Goal: Information Seeking & Learning: Learn about a topic

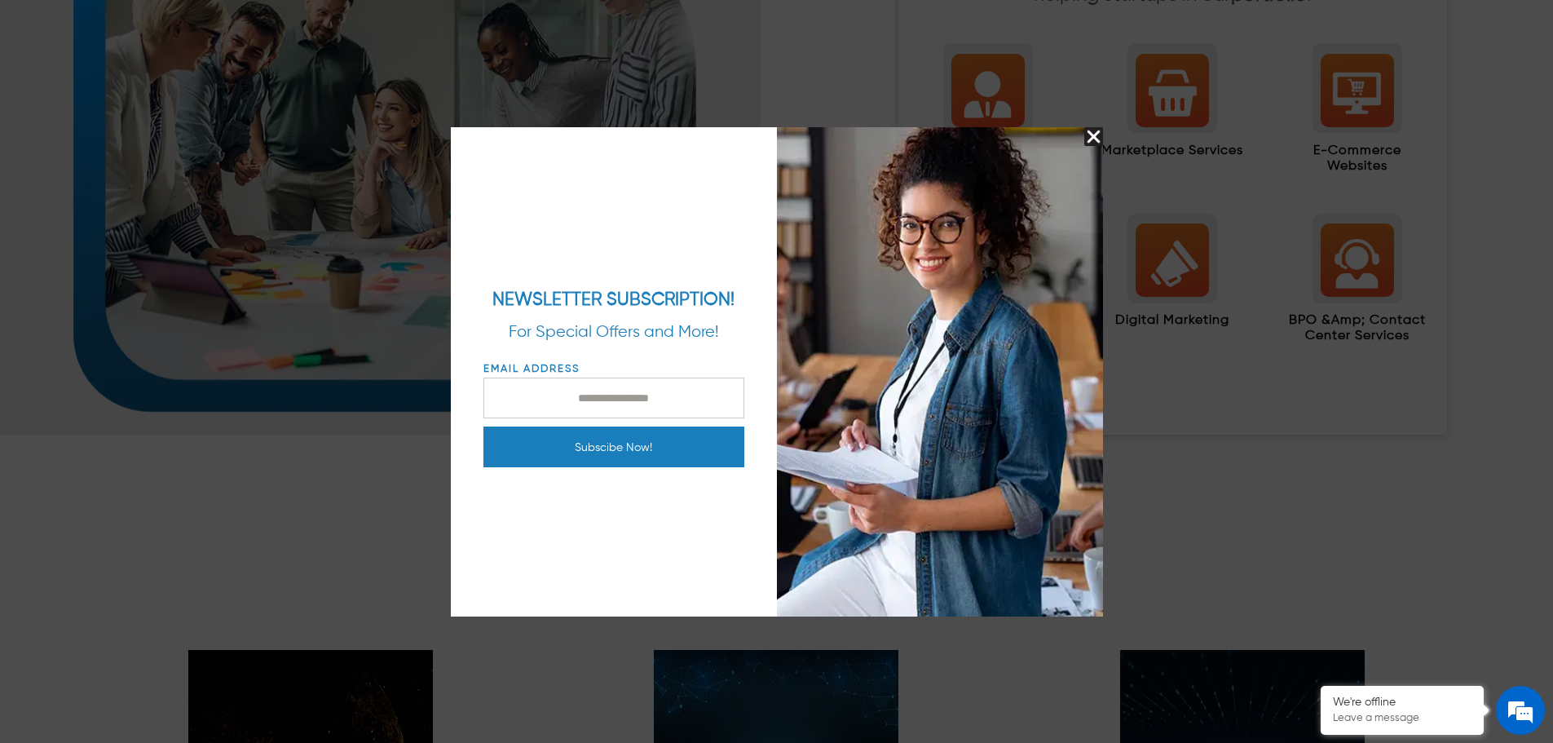
scroll to position [2038, 0]
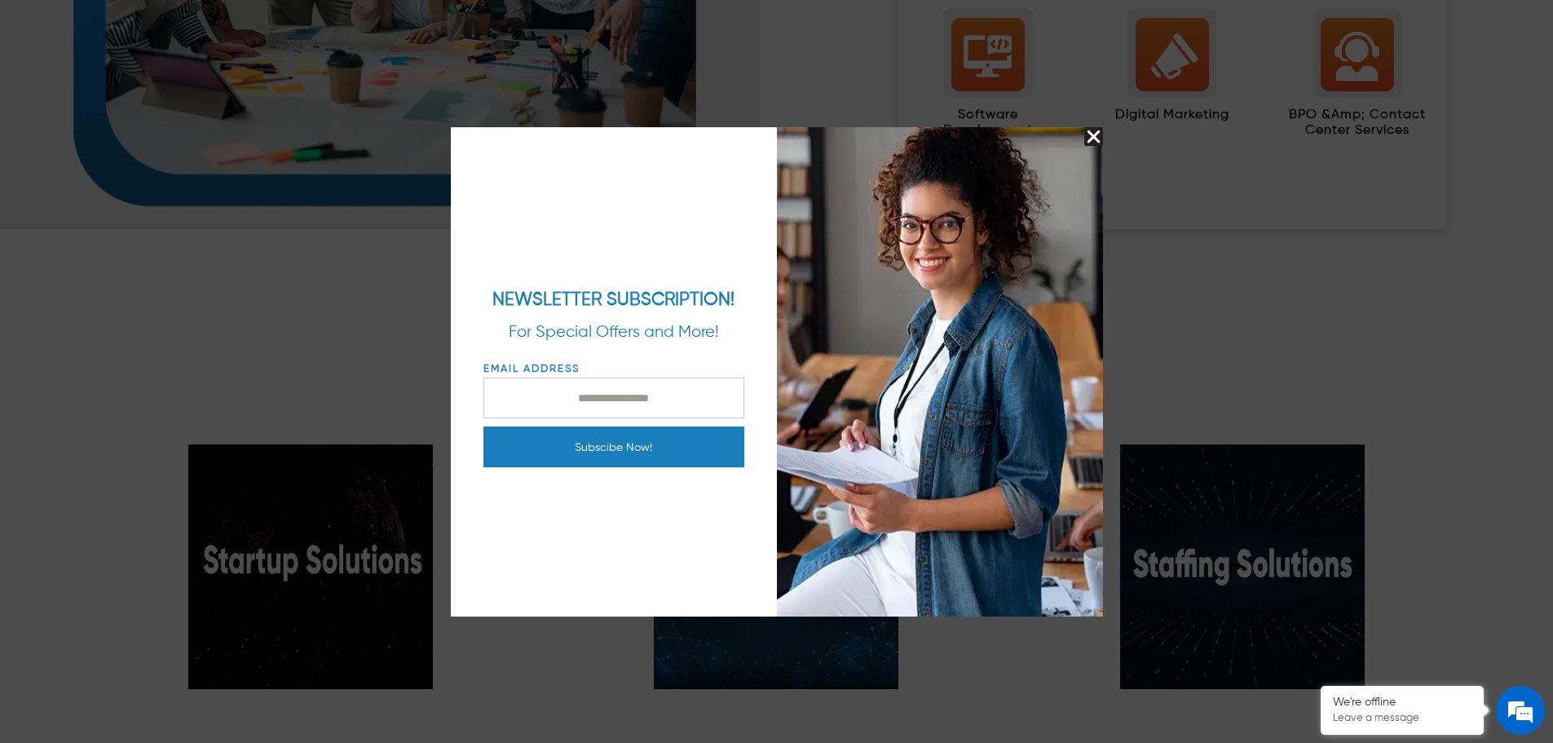
click at [1091, 136] on img "Close Splash Button" at bounding box center [1093, 136] width 19 height 19
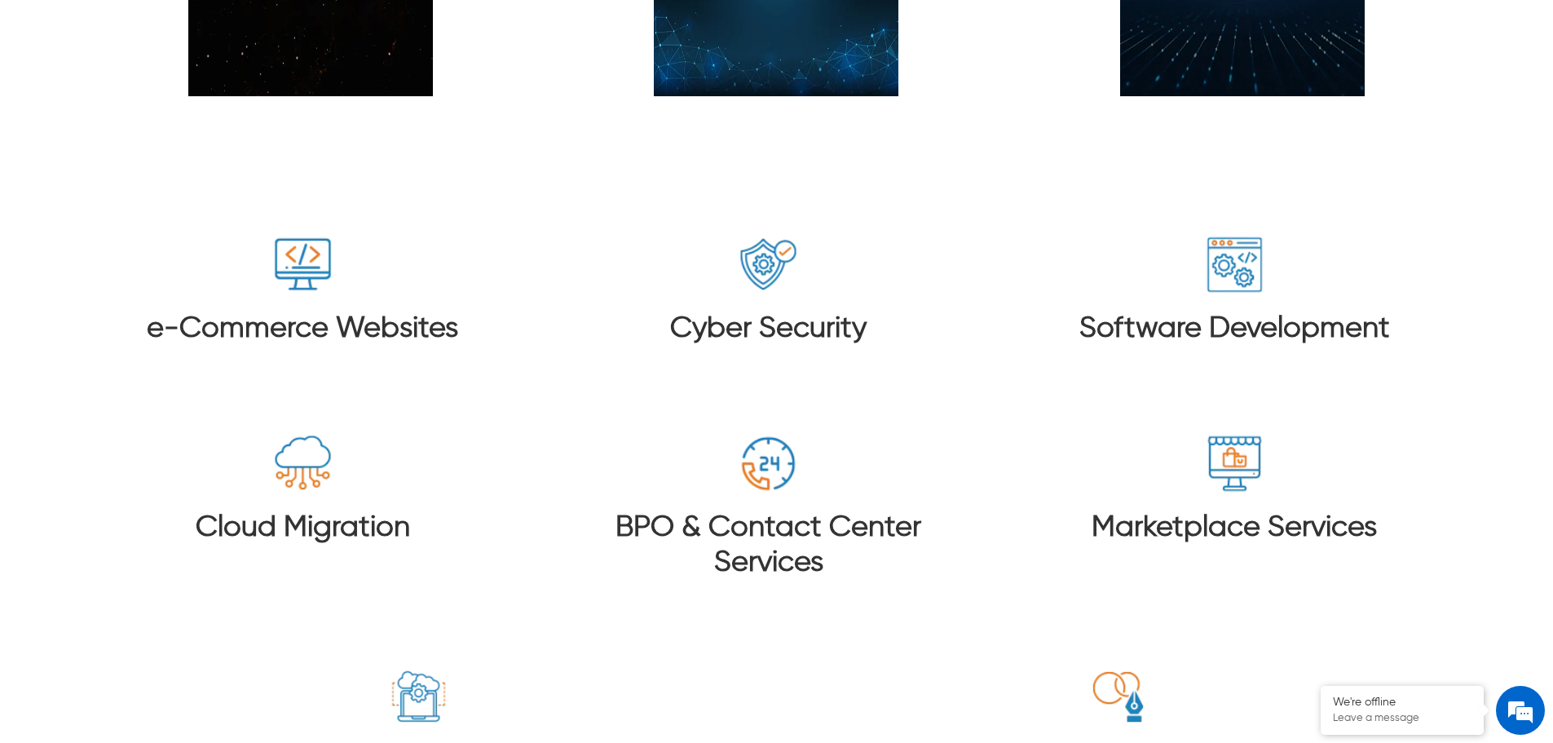
scroll to position [2364, 0]
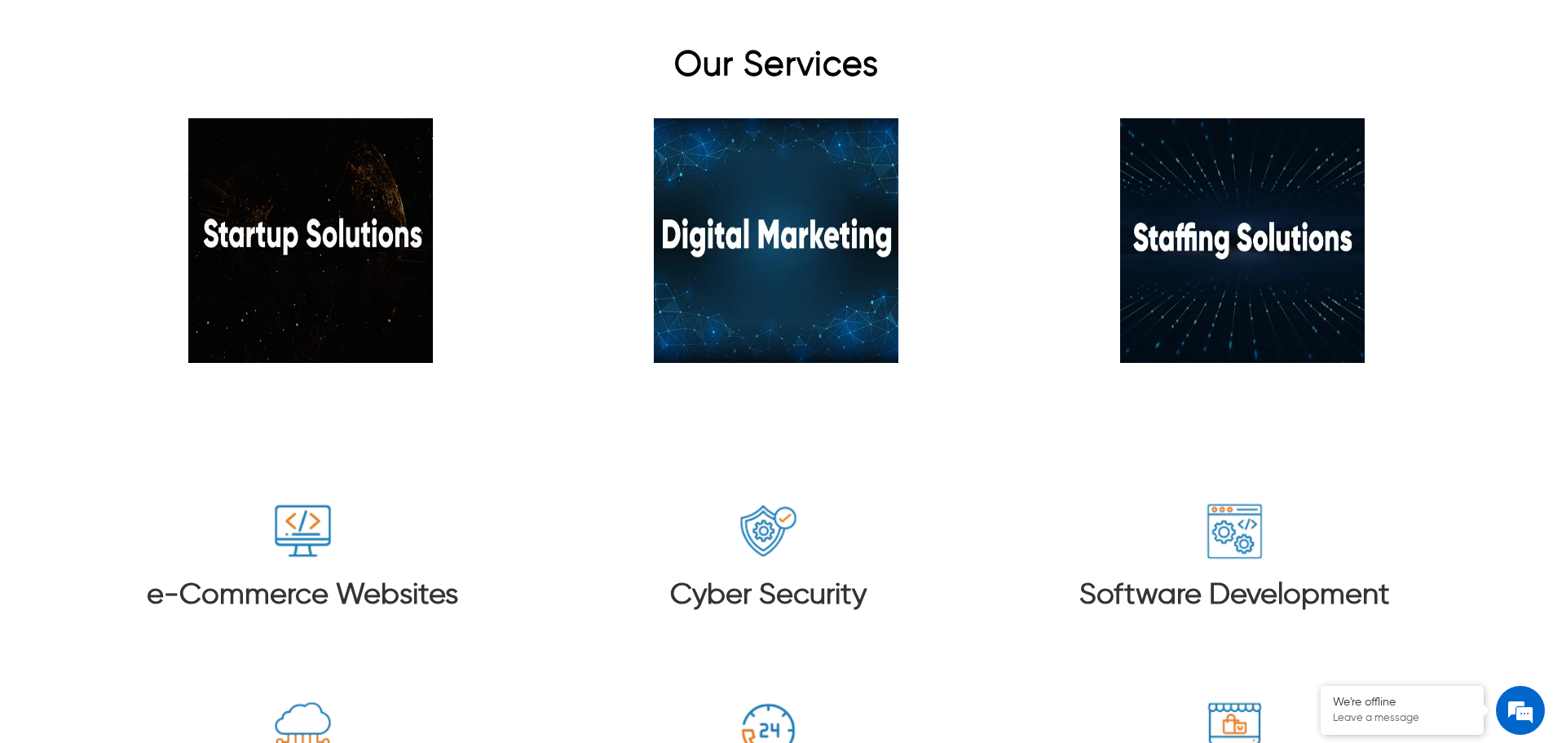
click at [422, 578] on h3 "e-Commerce Websites" at bounding box center [302, 595] width 311 height 35
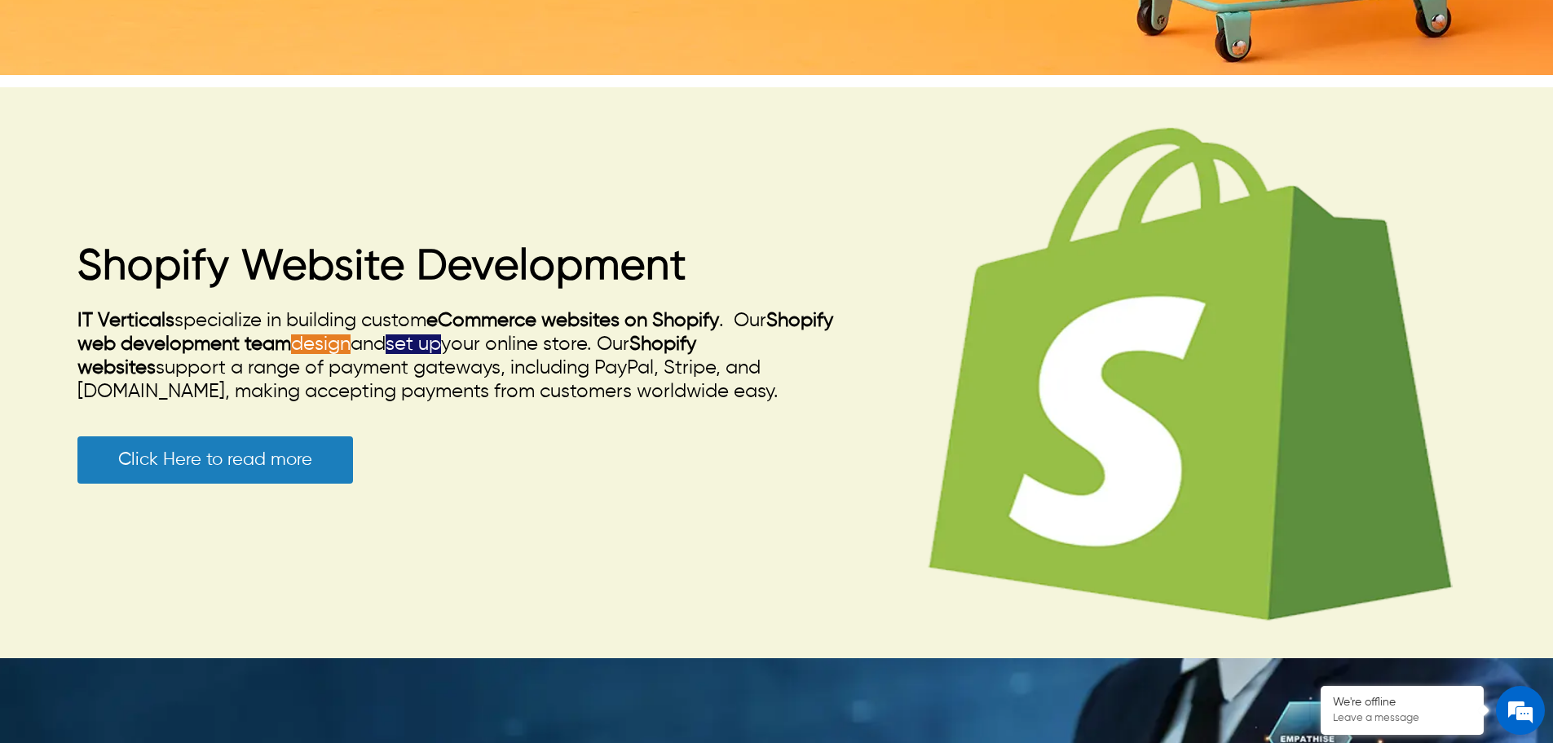
scroll to position [1223, 0]
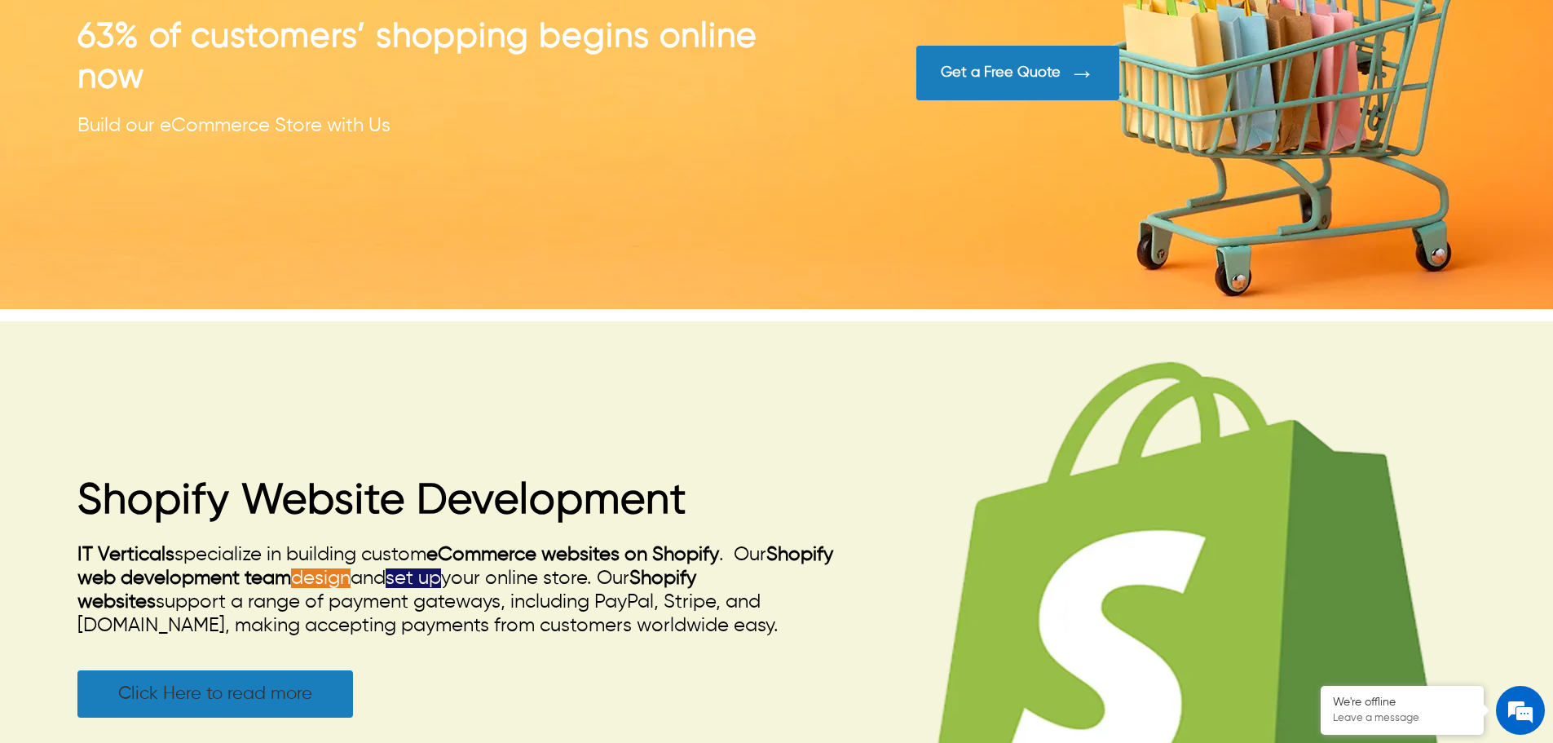
click at [307, 696] on link "Click Here to read more" at bounding box center [215, 693] width 276 height 47
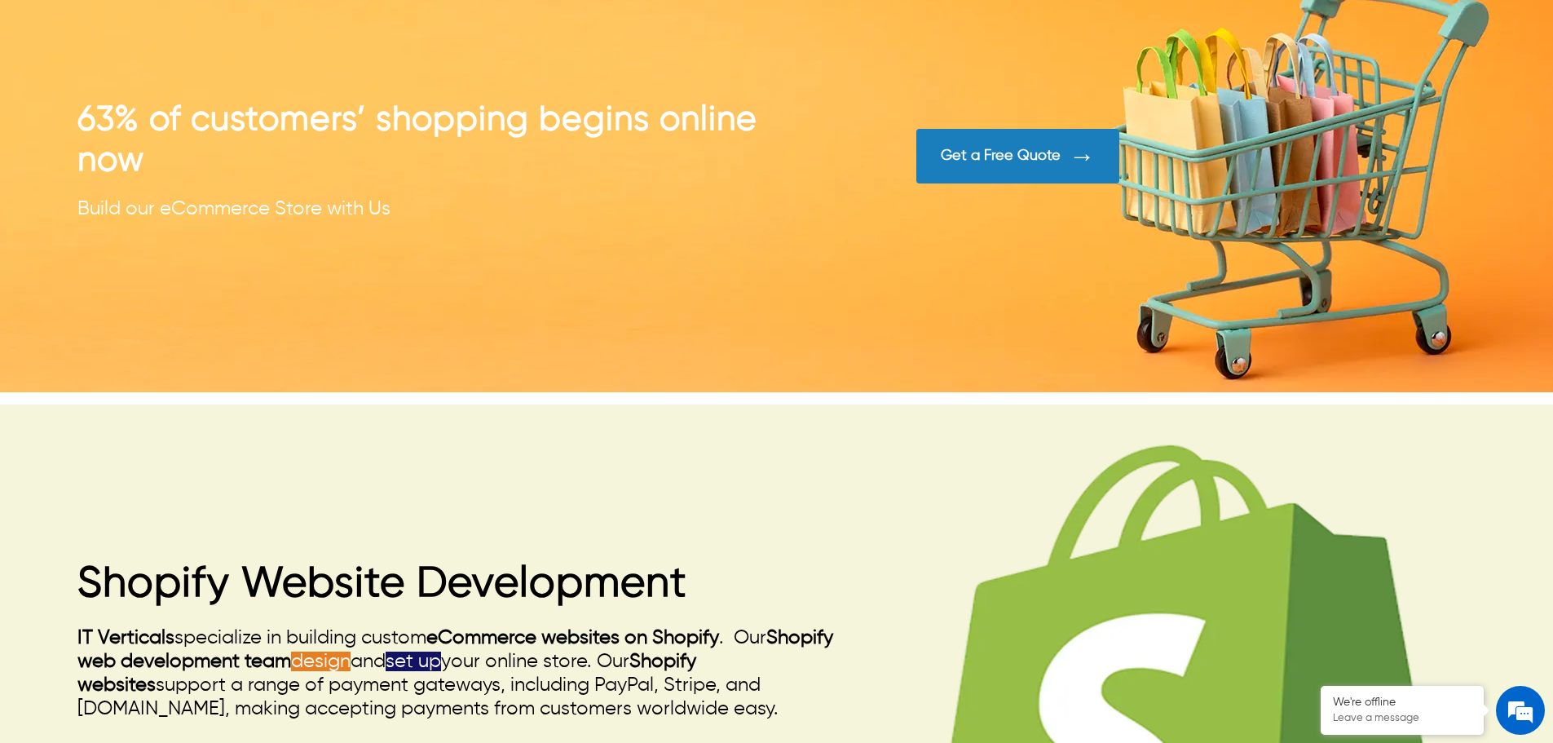
scroll to position [1386, 0]
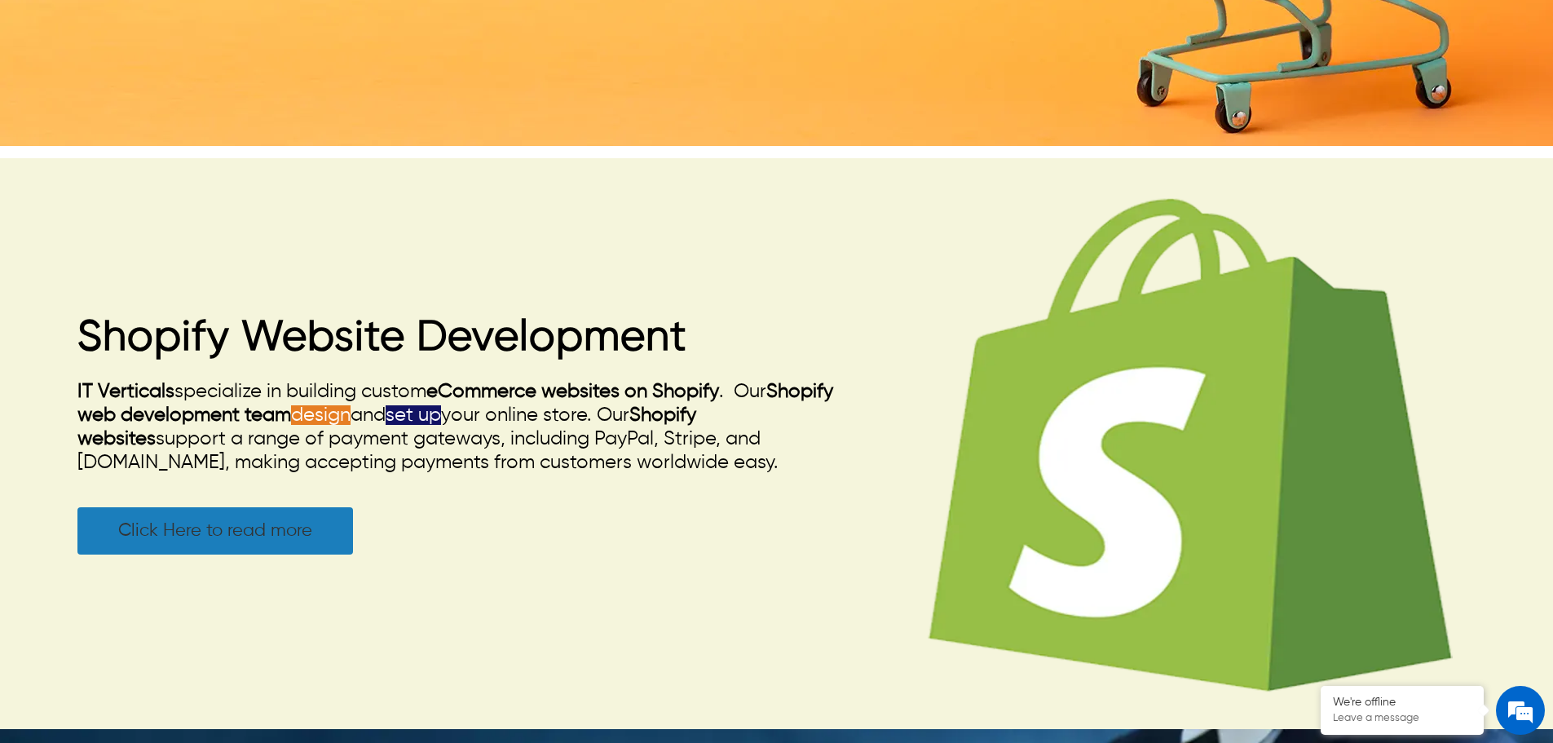
click at [217, 545] on link "Click Here to read more" at bounding box center [215, 530] width 276 height 47
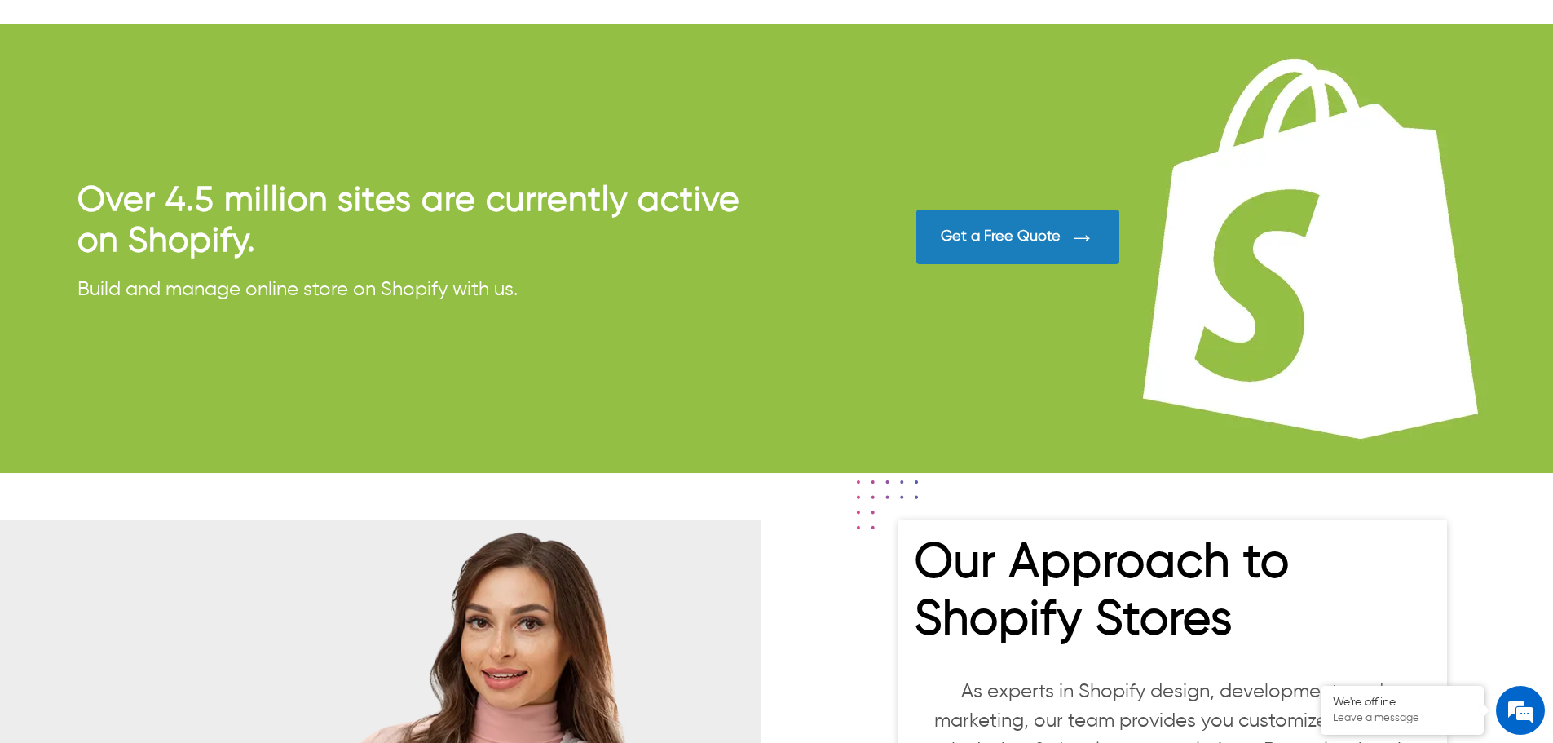
scroll to position [1223, 0]
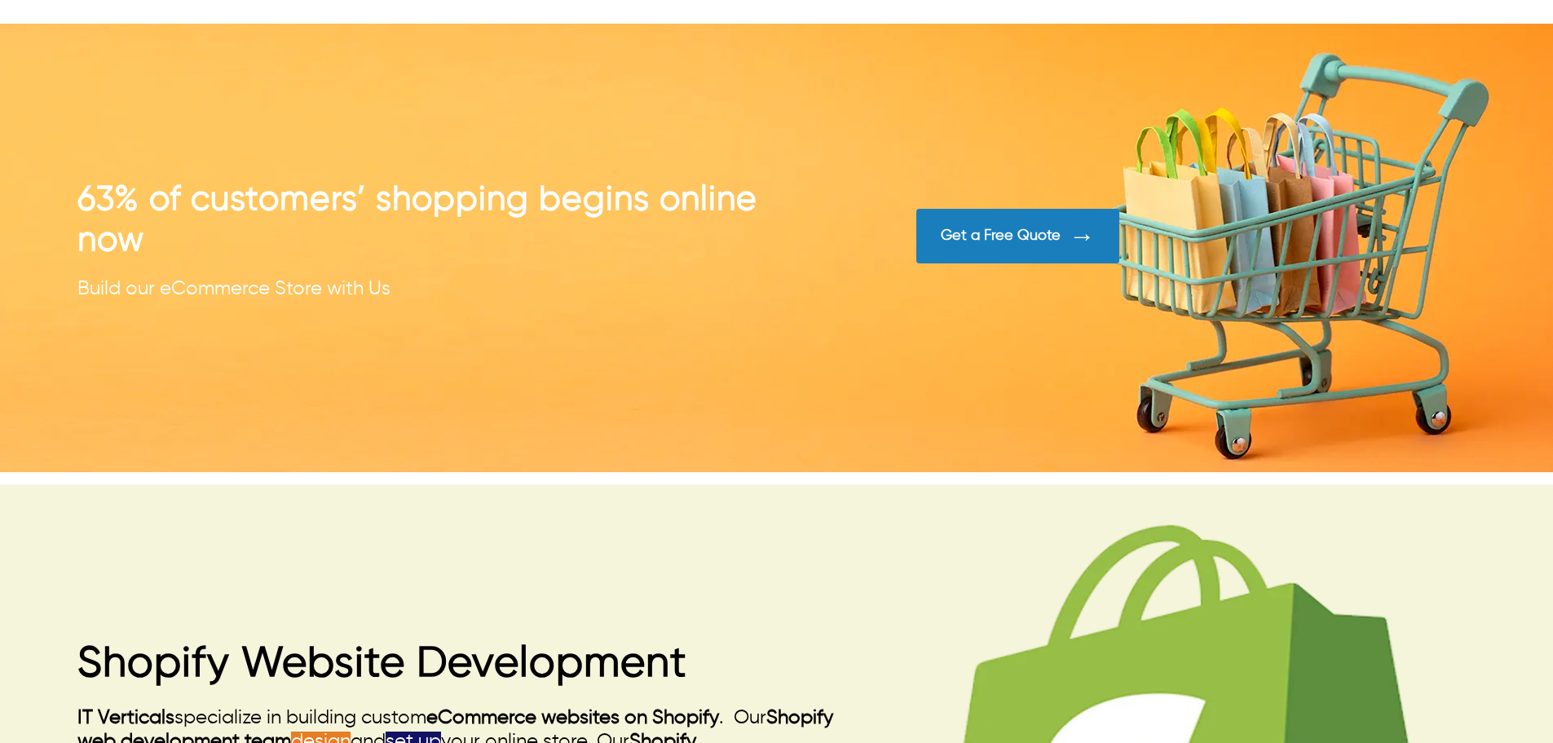
scroll to position [1054, 0]
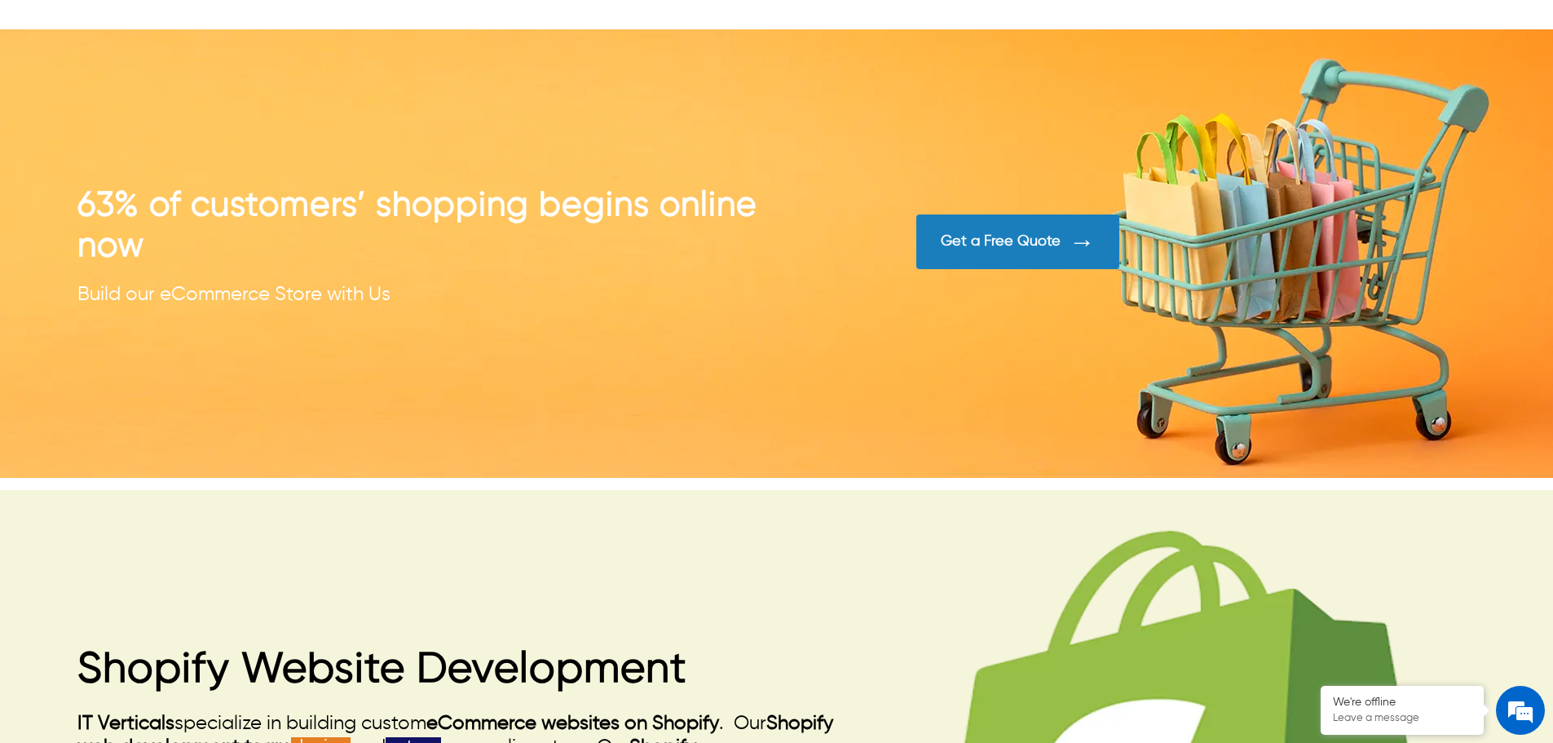
click at [1006, 240] on div "Get a Free Quote" at bounding box center [1001, 241] width 120 height 18
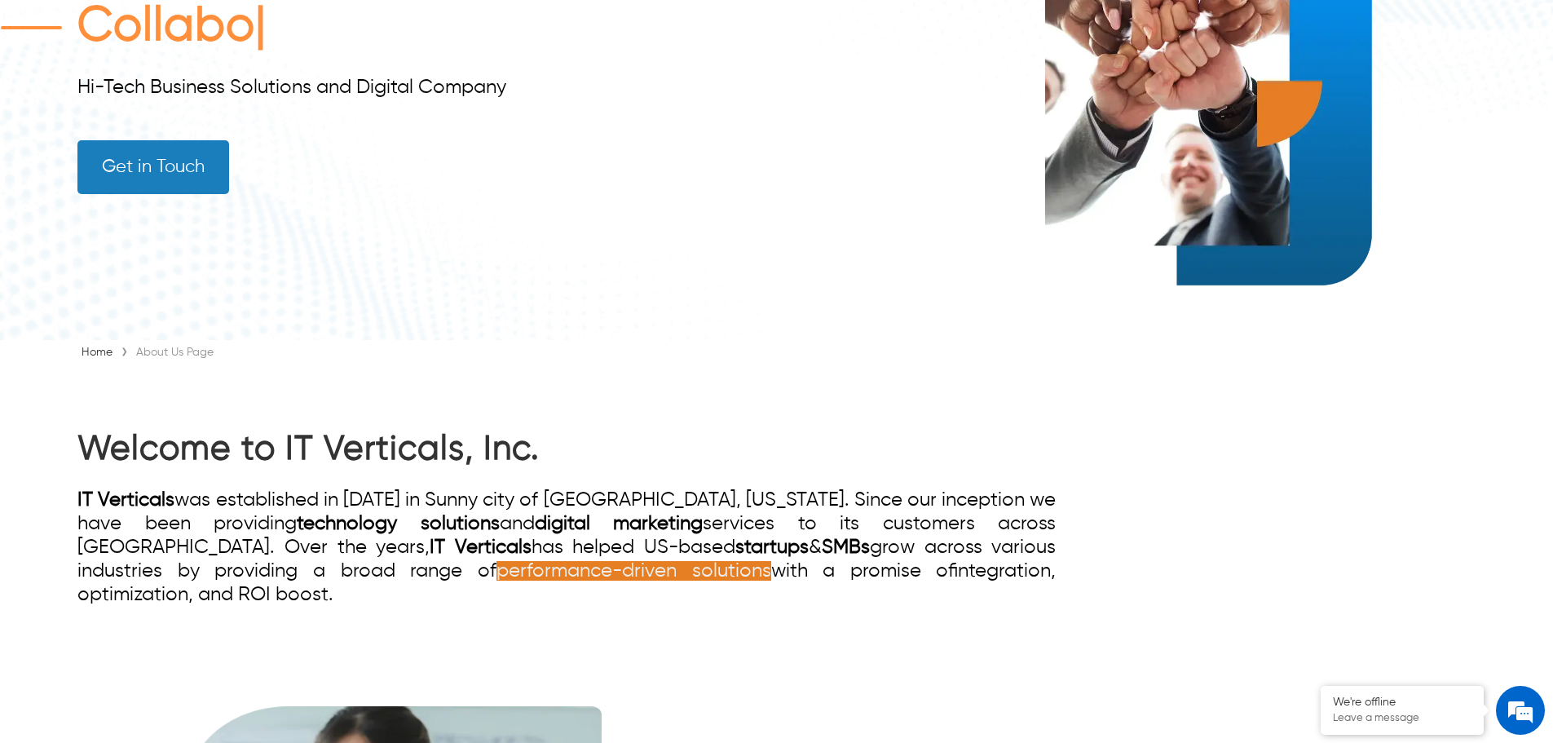
scroll to position [571, 0]
